Goal: Information Seeking & Learning: Learn about a topic

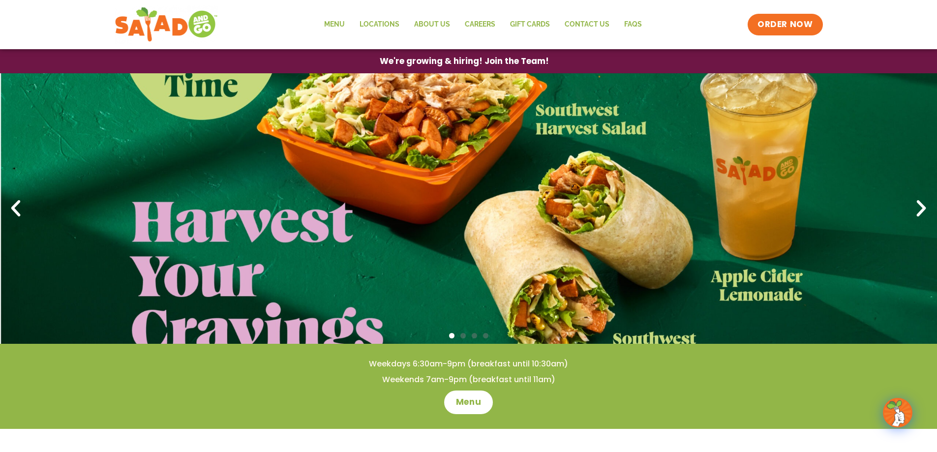
click at [425, 114] on link "1 / 4" at bounding box center [468, 208] width 937 height 271
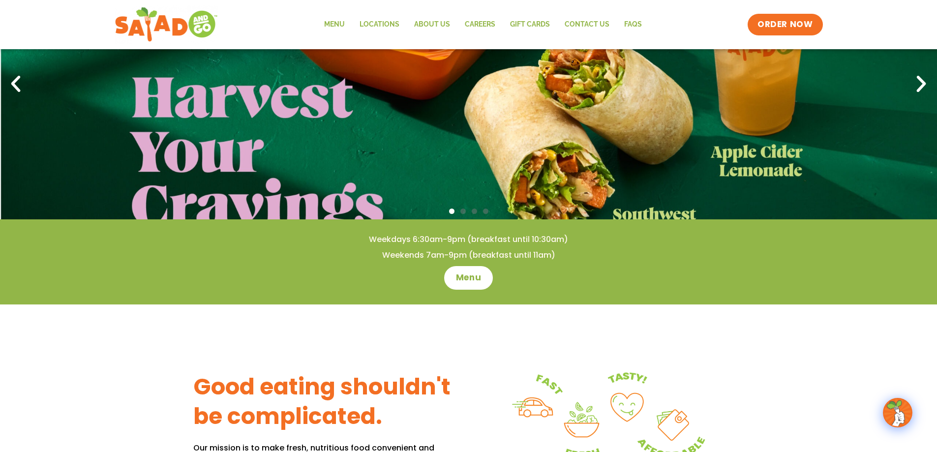
scroll to position [148, 0]
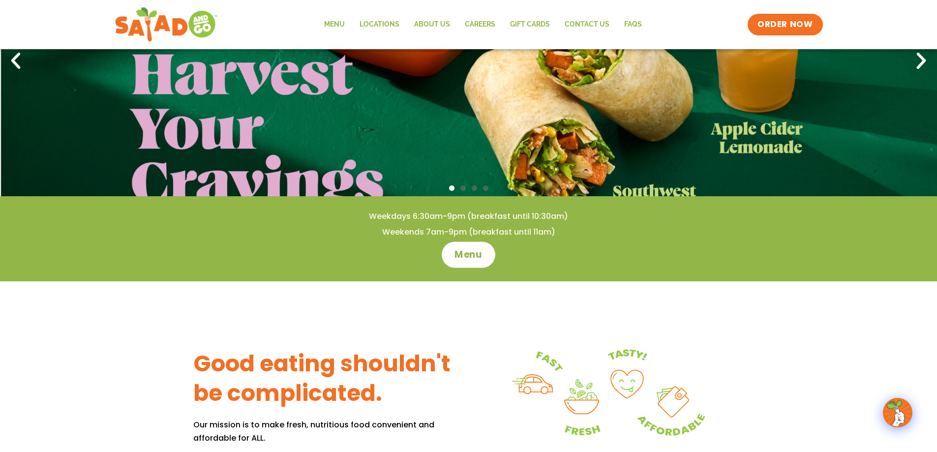
click at [472, 261] on link "Menu" at bounding box center [469, 255] width 54 height 26
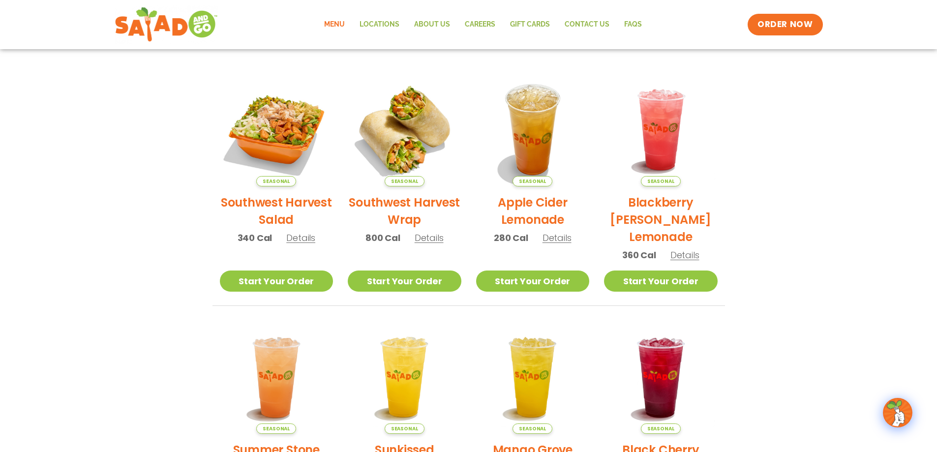
scroll to position [49, 0]
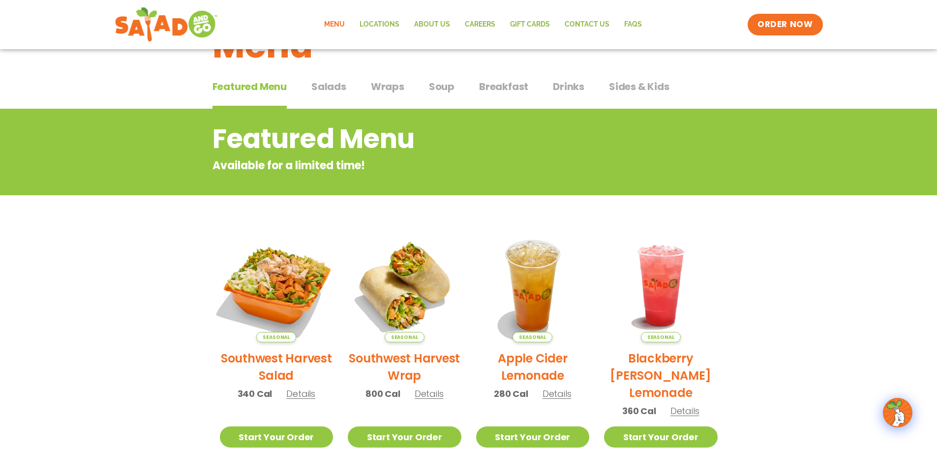
click at [267, 296] on img at bounding box center [276, 285] width 133 height 133
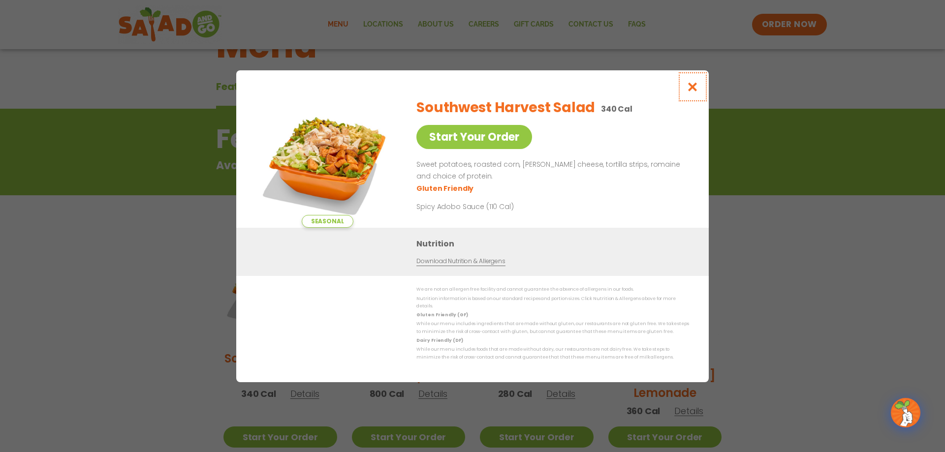
click at [690, 91] on icon "Close modal" at bounding box center [692, 87] width 12 height 10
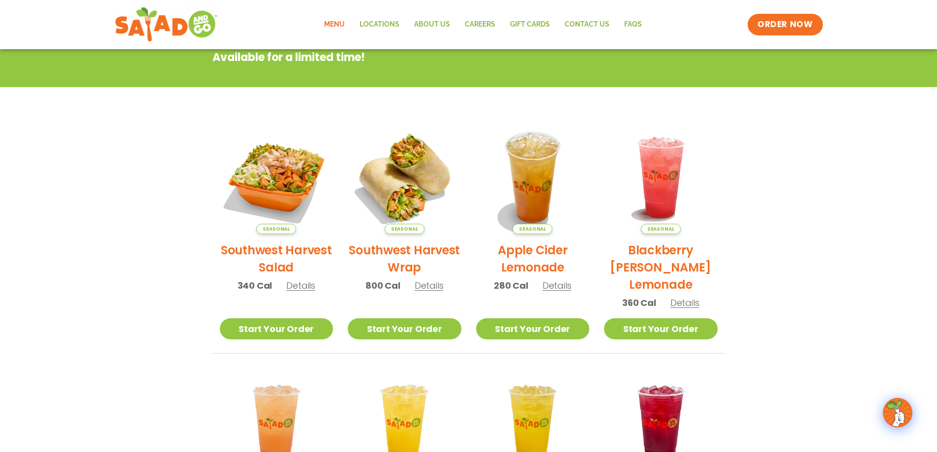
scroll to position [158, 0]
